Goal: Find specific page/section: Find specific page/section

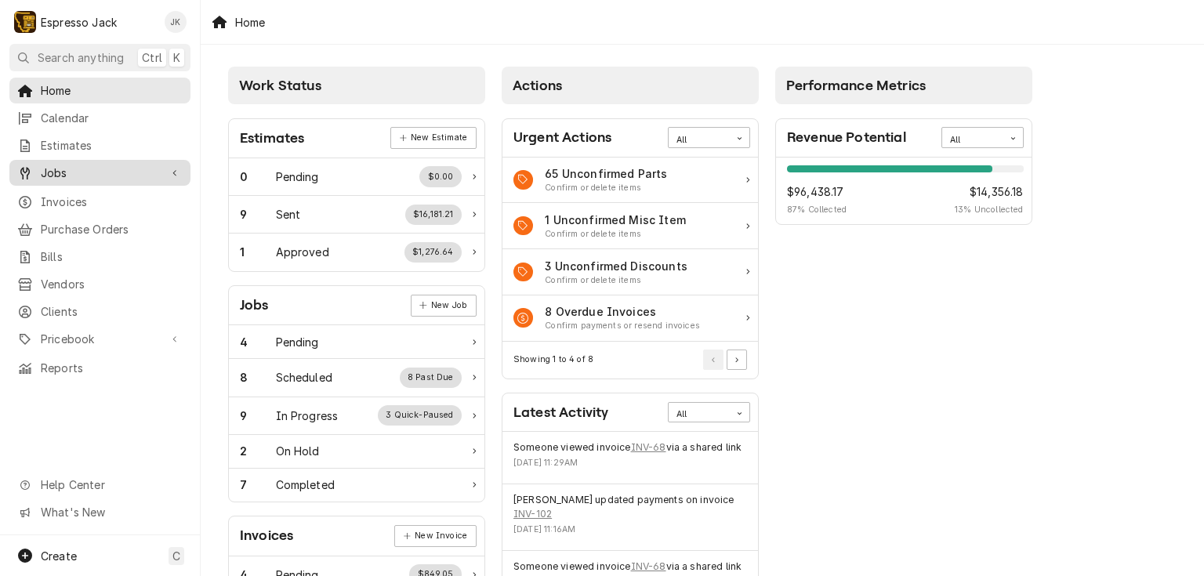
click at [91, 169] on span "Jobs" at bounding box center [100, 173] width 118 height 16
click at [66, 167] on span "Jobs" at bounding box center [100, 173] width 118 height 16
click at [56, 196] on span "Invoices" at bounding box center [112, 202] width 142 height 16
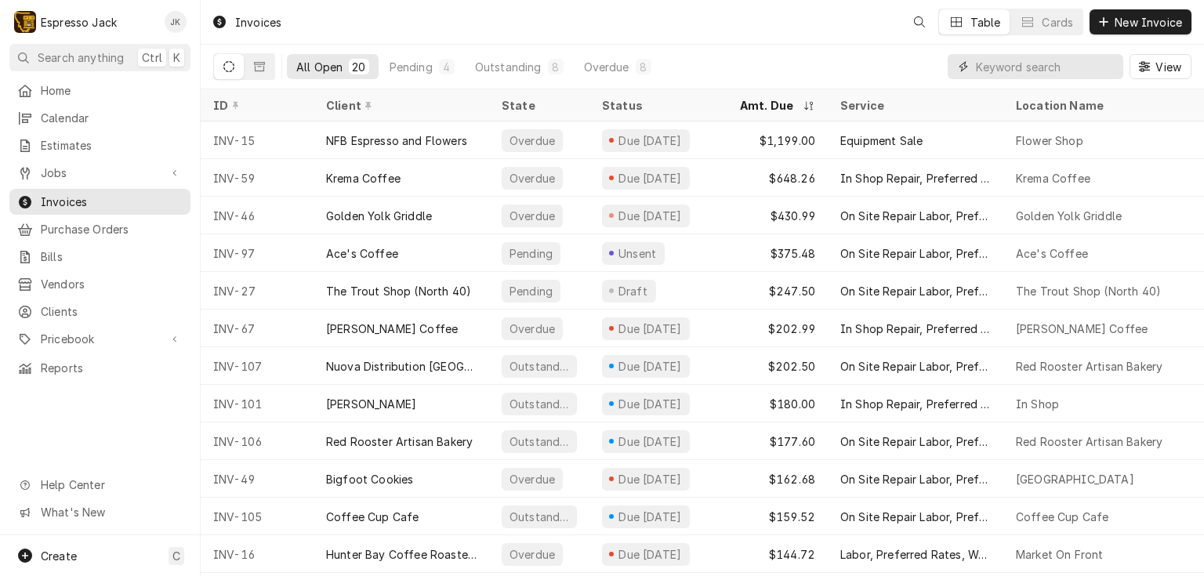
click at [1018, 63] on input "Dynamic Content Wrapper" at bounding box center [1046, 66] width 140 height 25
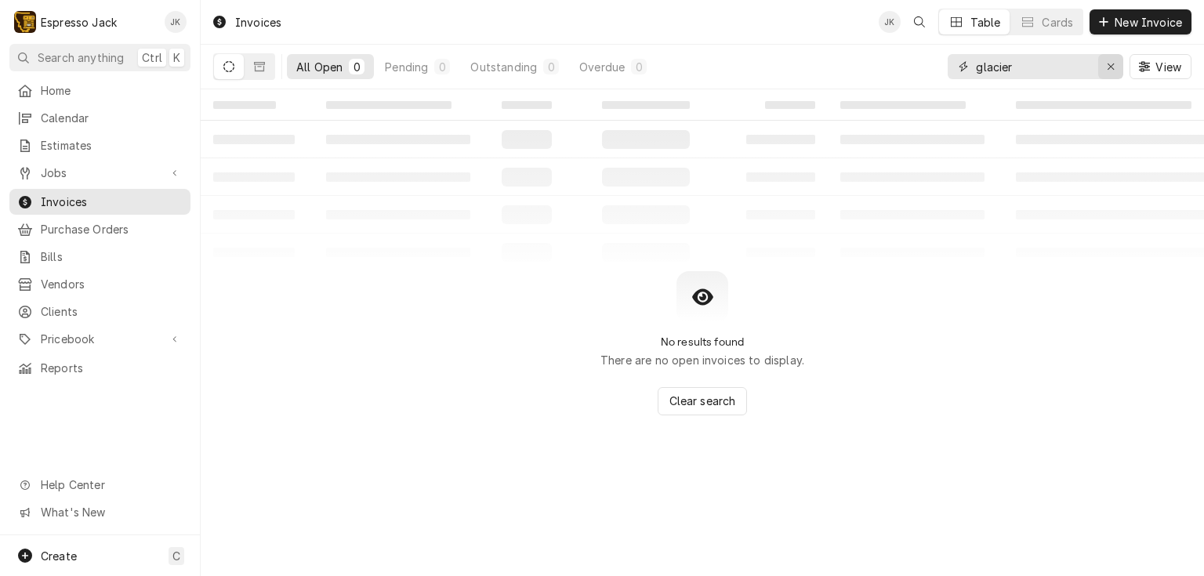
type input "glacier"
click at [1109, 66] on icon "Erase input" at bounding box center [1111, 66] width 9 height 11
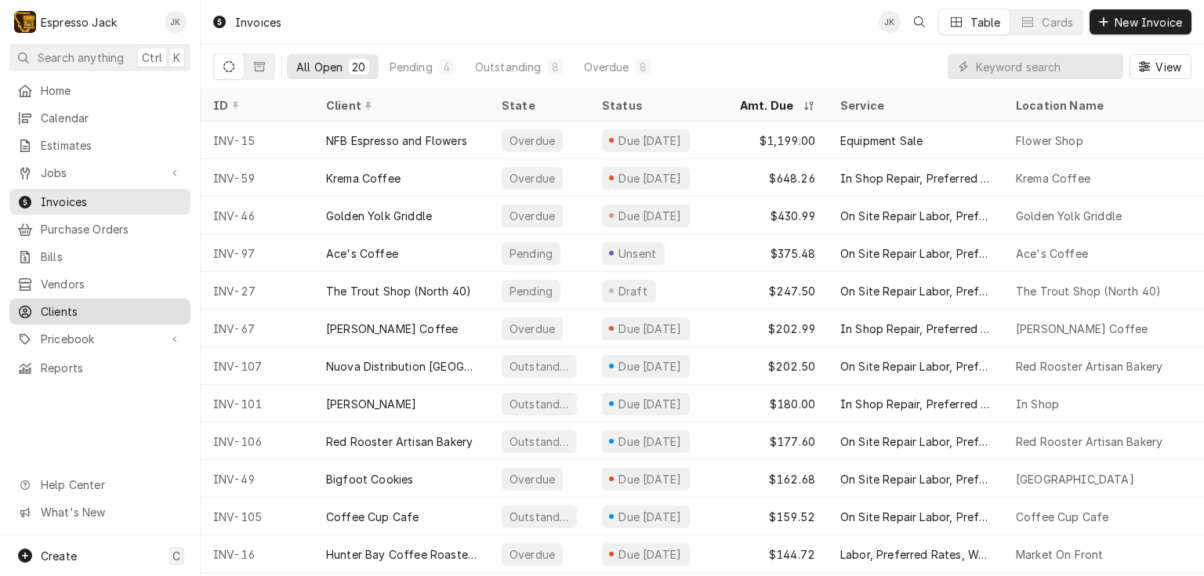
click at [63, 303] on span "Clients" at bounding box center [112, 311] width 142 height 16
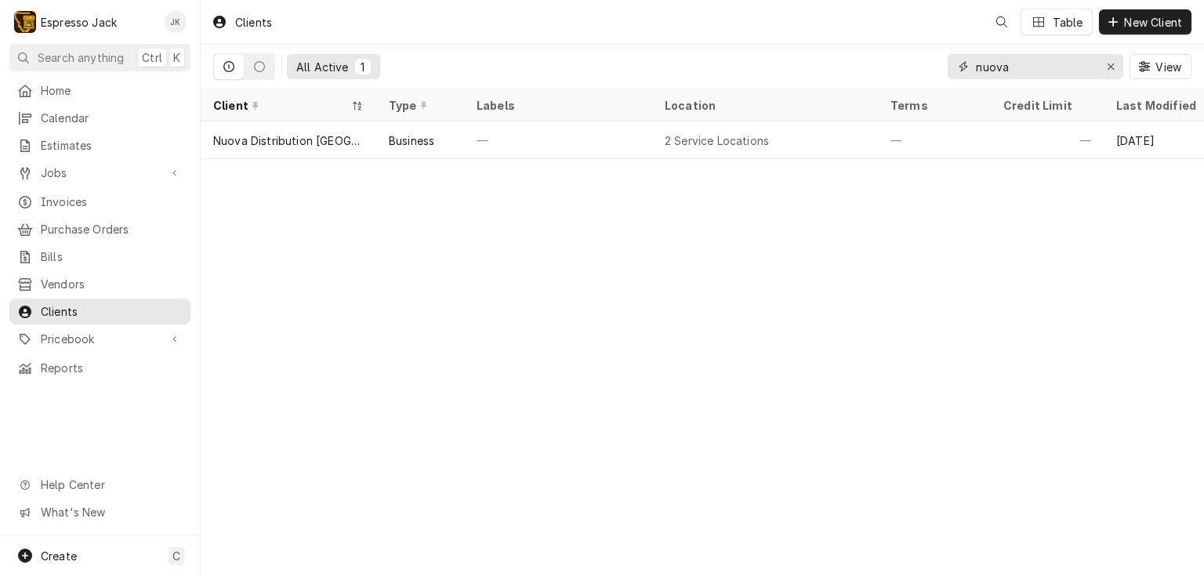
click at [1034, 69] on input "nuova" at bounding box center [1035, 66] width 118 height 25
click at [1109, 70] on icon "Erase input" at bounding box center [1111, 66] width 9 height 11
type input "glacier"
click at [1110, 63] on icon "Erase input" at bounding box center [1111, 66] width 9 height 11
